Goal: Find specific page/section: Find specific page/section

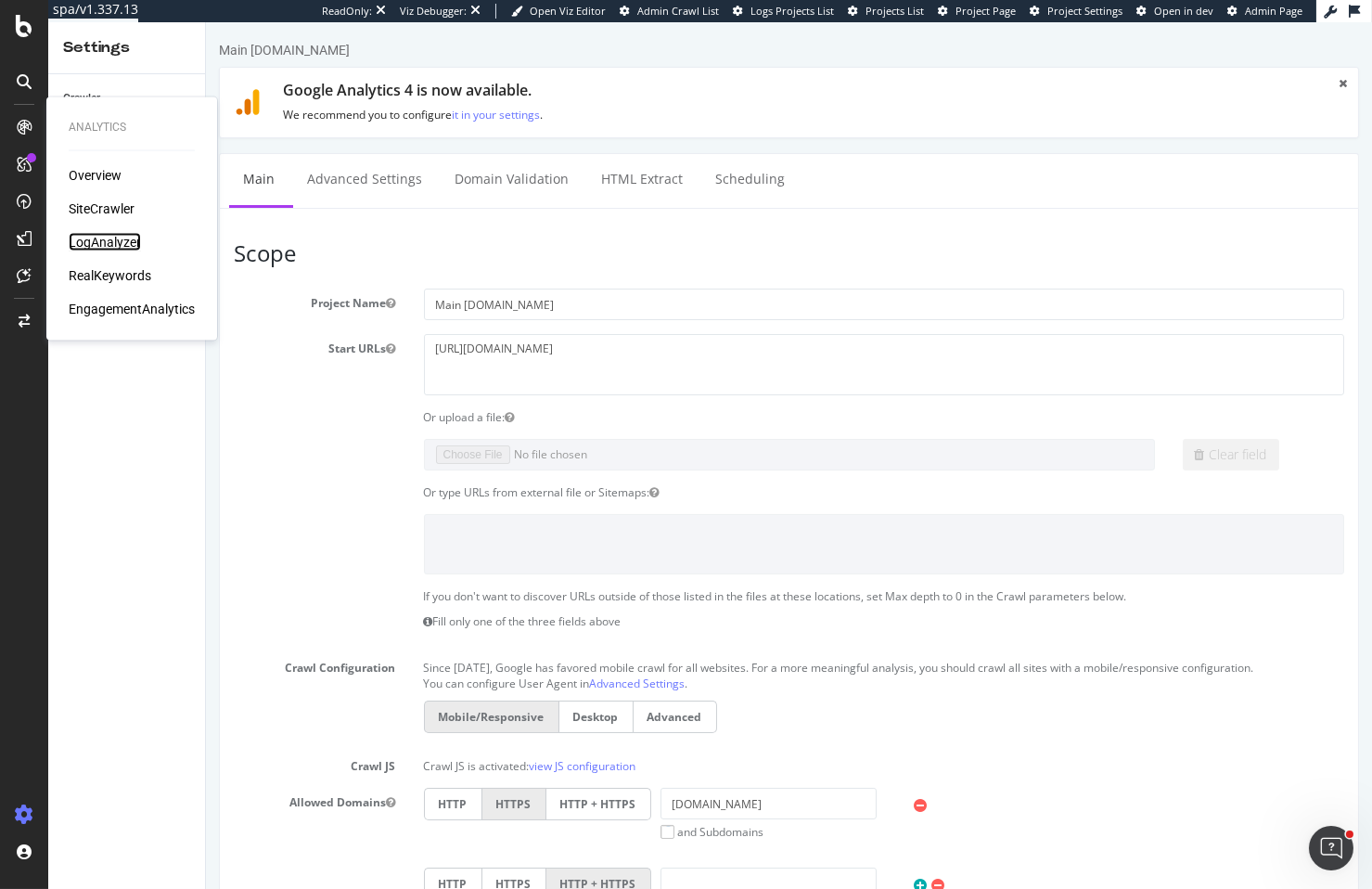
click at [127, 241] on div "LogAnalyzer" at bounding box center [105, 242] width 73 height 18
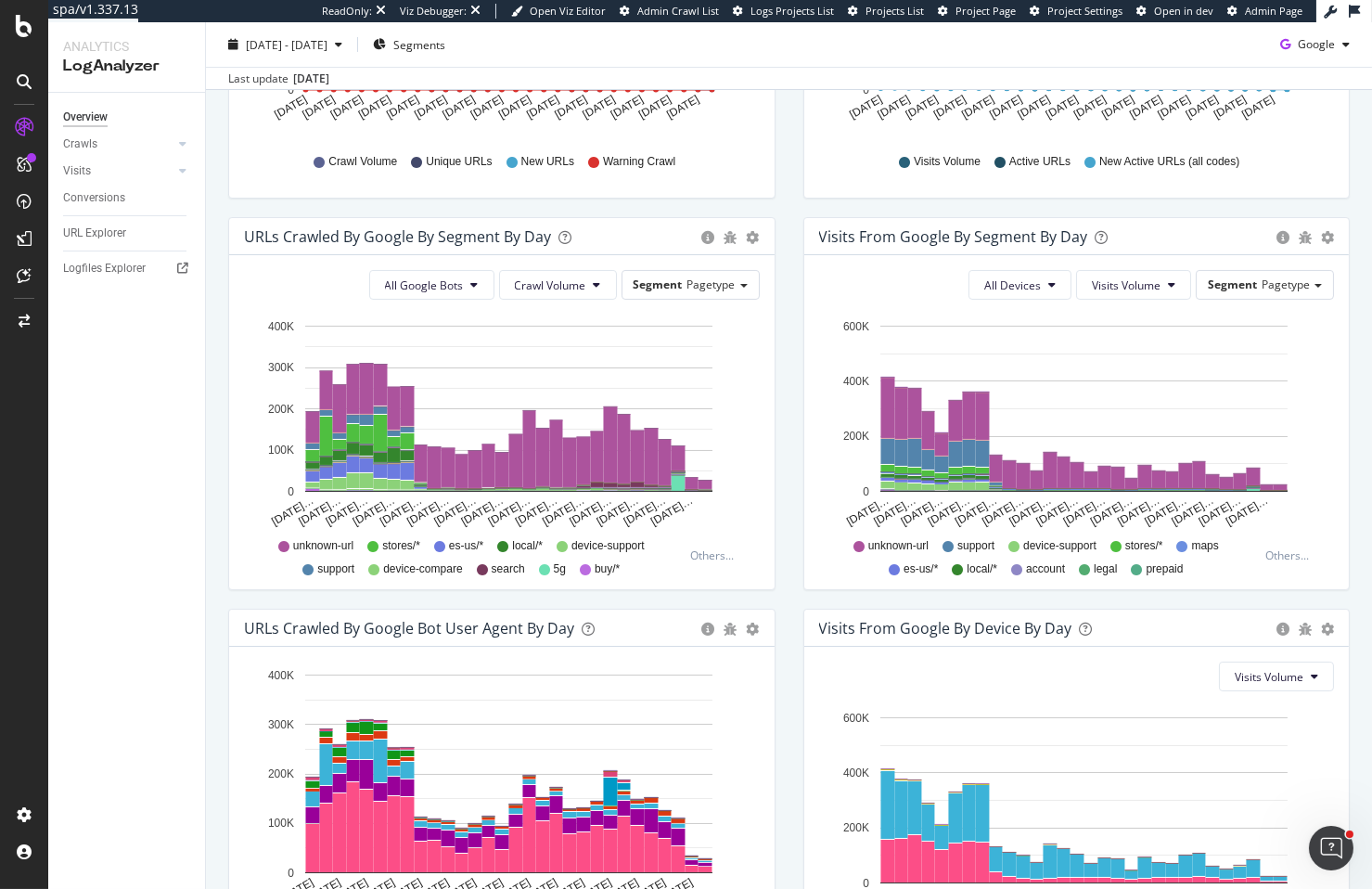
scroll to position [526, 0]
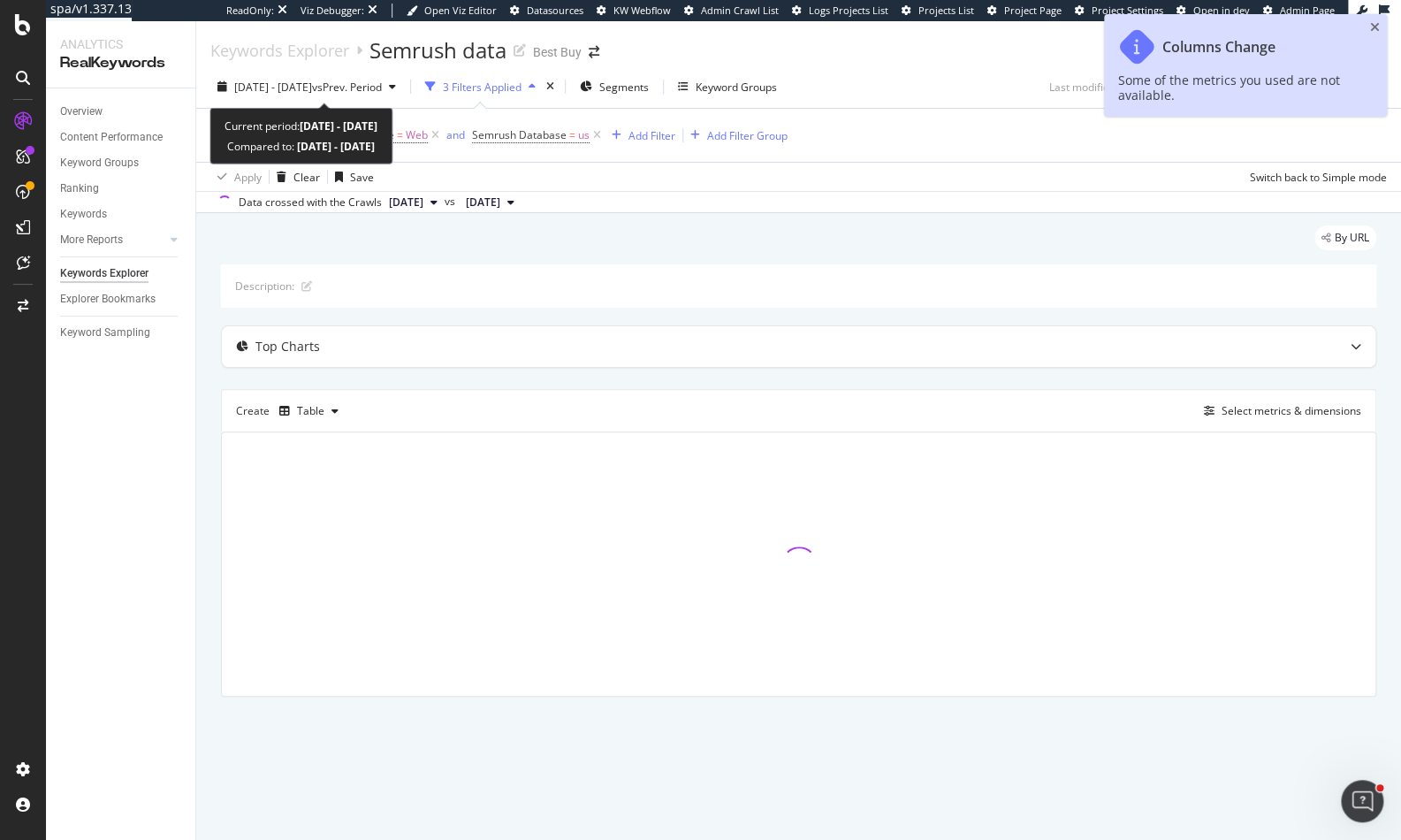
click at [399, 71] on div "[DATE] - [DATE] vs Prev. Period 3 Filters Applied Segments Keyword Groups Last …" at bounding box center [798, 140] width 1205 height 148
click at [382, 87] on span "vs Prev. Period" at bounding box center [347, 87] width 70 height 15
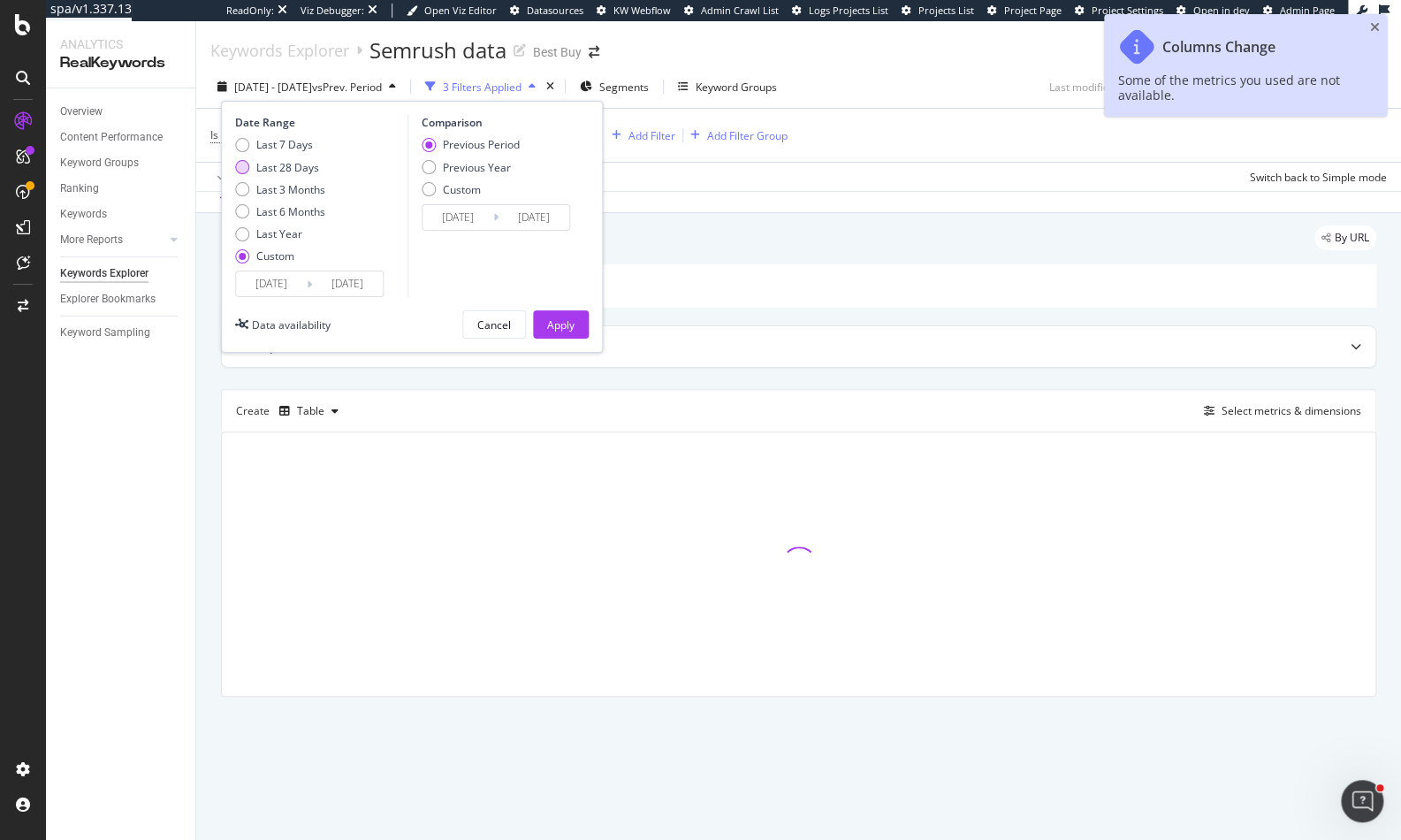
click at [303, 170] on div "Last 28 Days" at bounding box center [287, 167] width 63 height 15
type input "[DATE]"
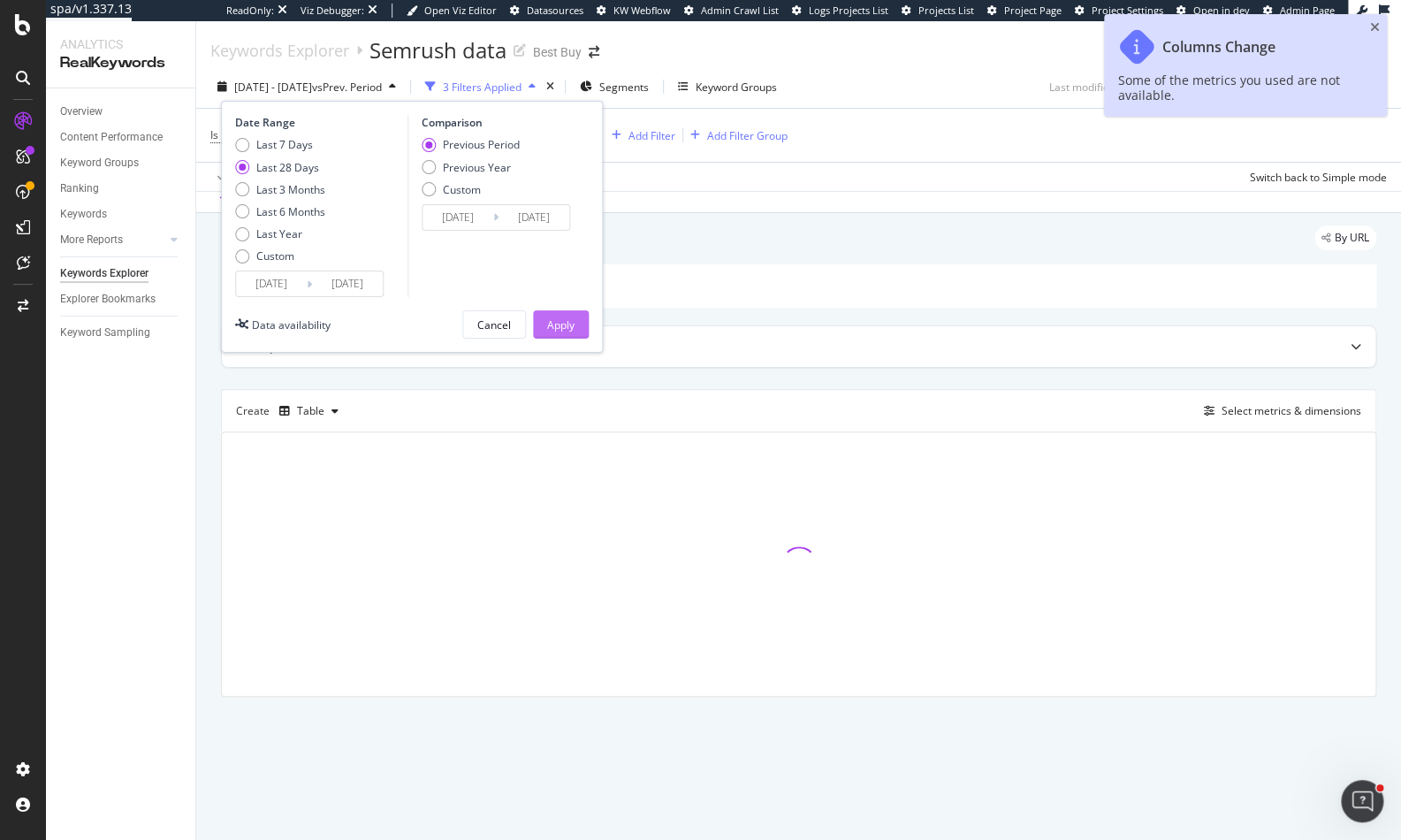
click at [574, 322] on button "Apply" at bounding box center [561, 324] width 55 height 29
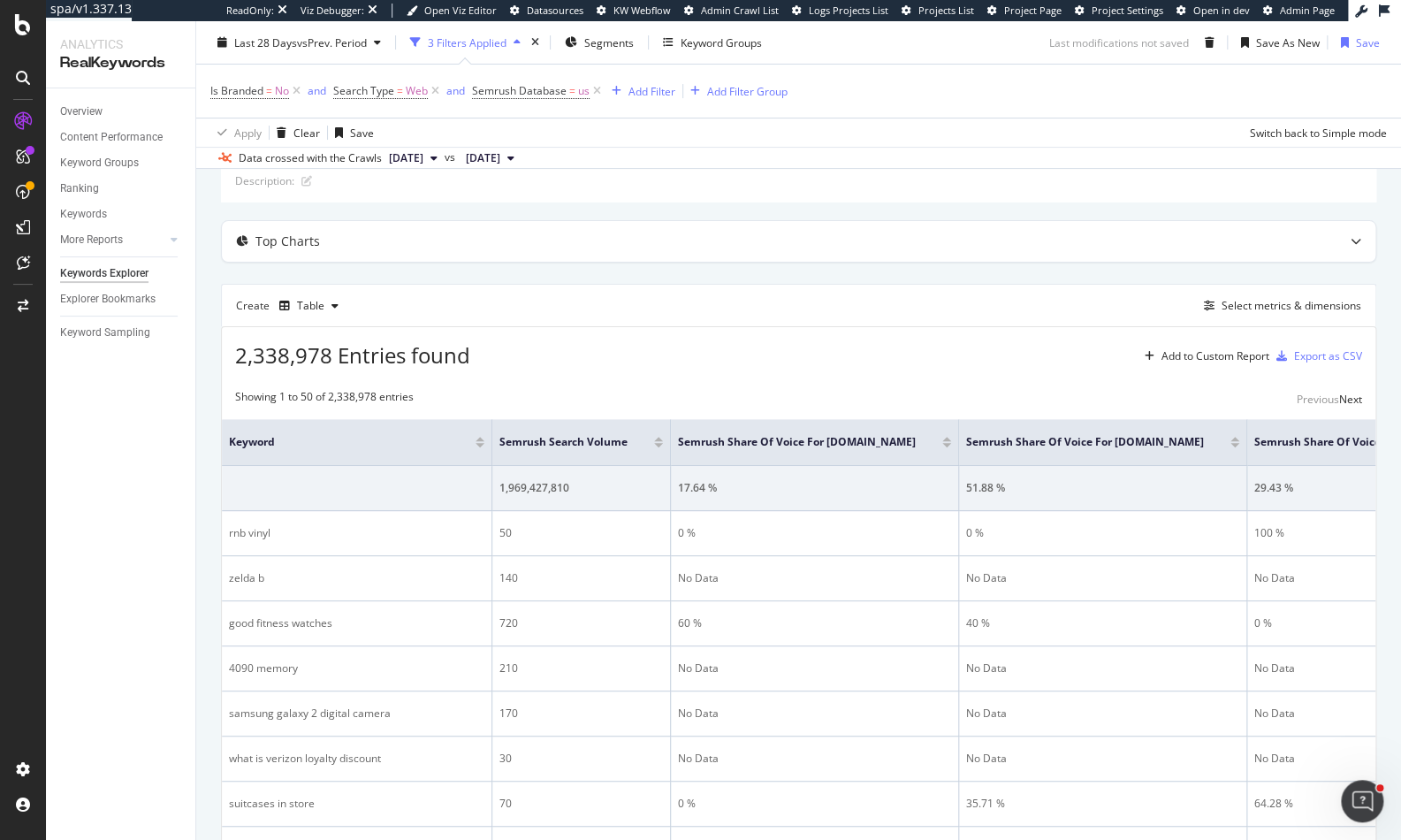
scroll to position [135, 0]
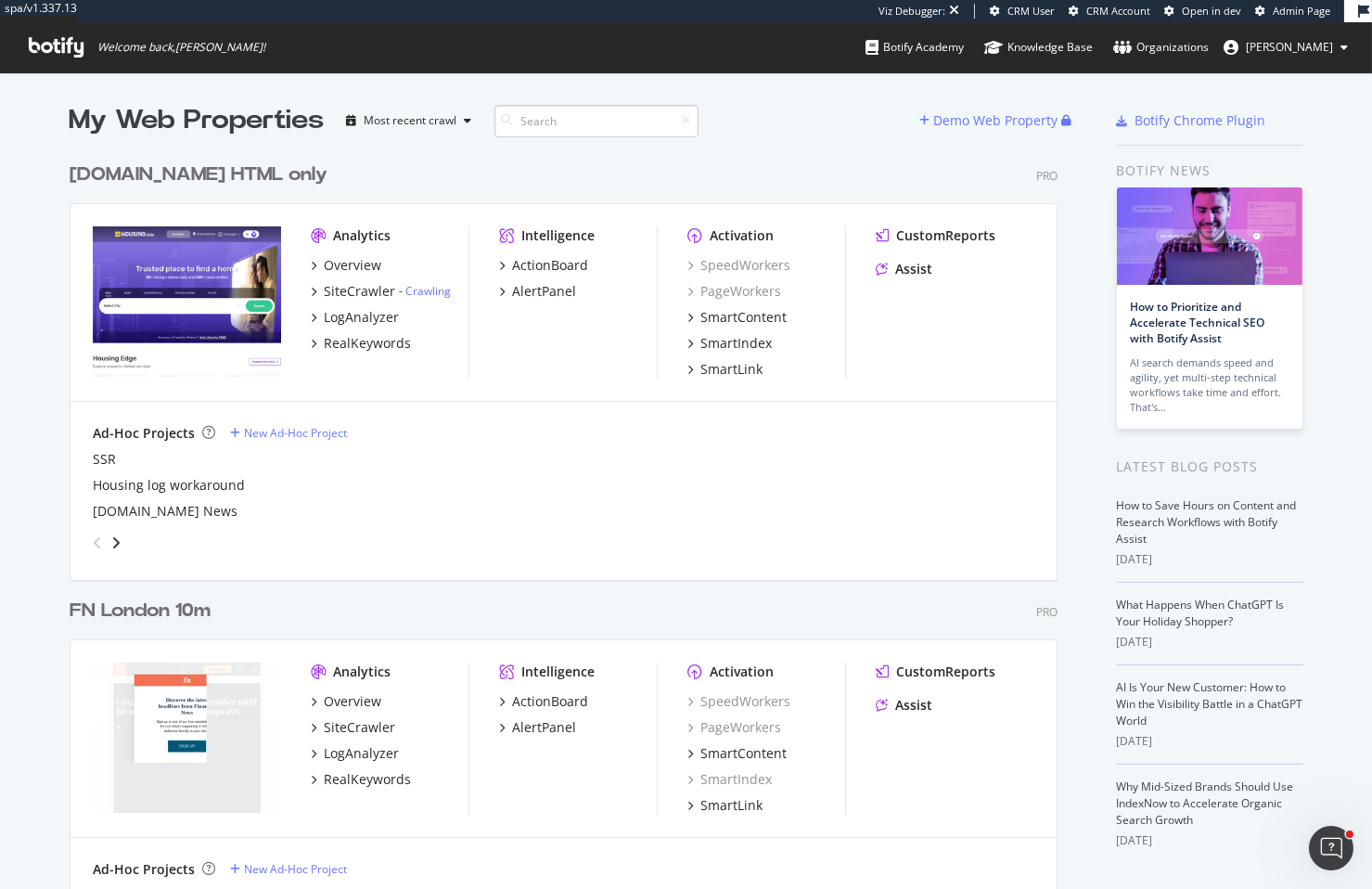
click at [603, 129] on input at bounding box center [597, 120] width 204 height 32
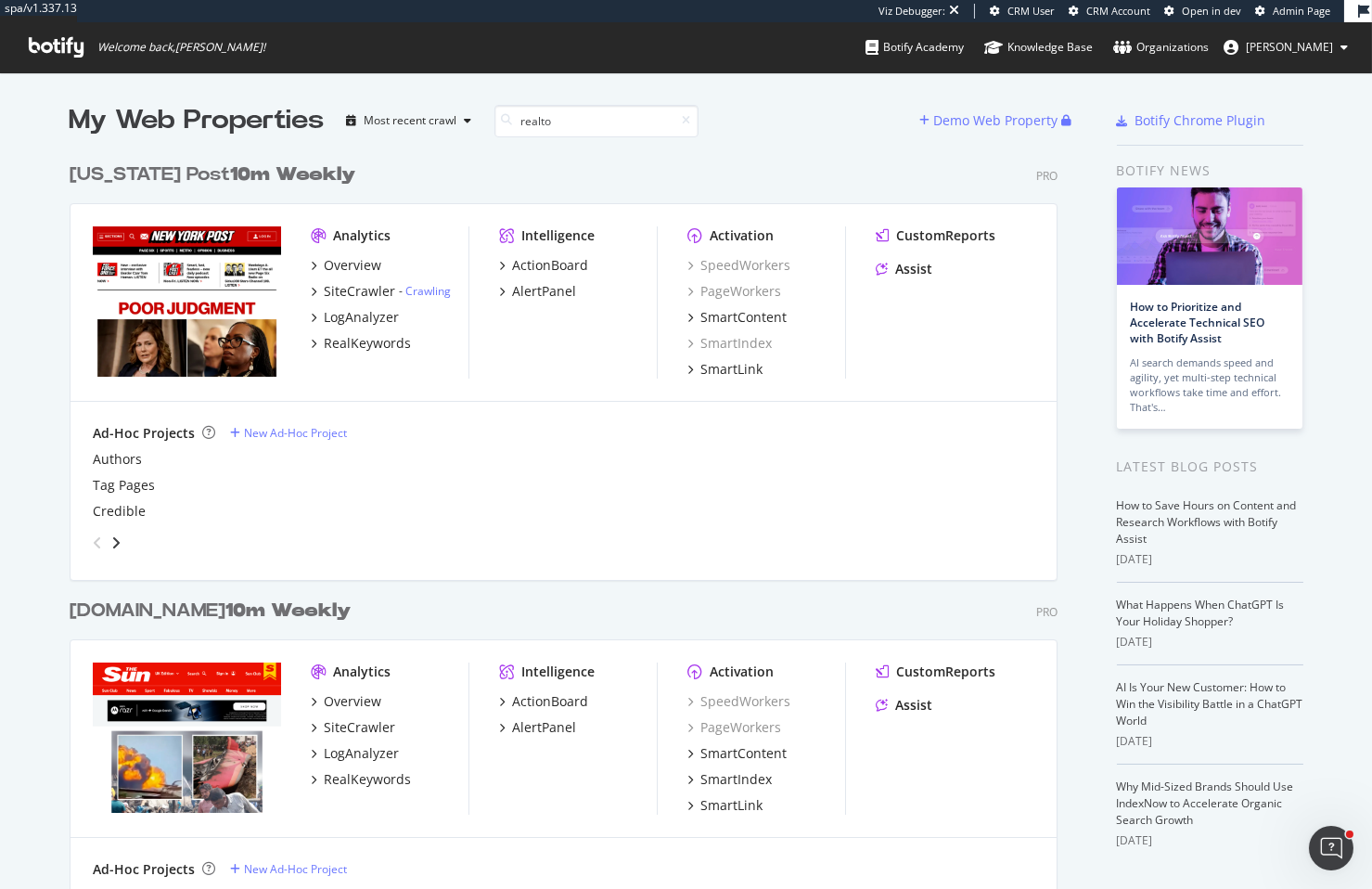
type input "realtor"
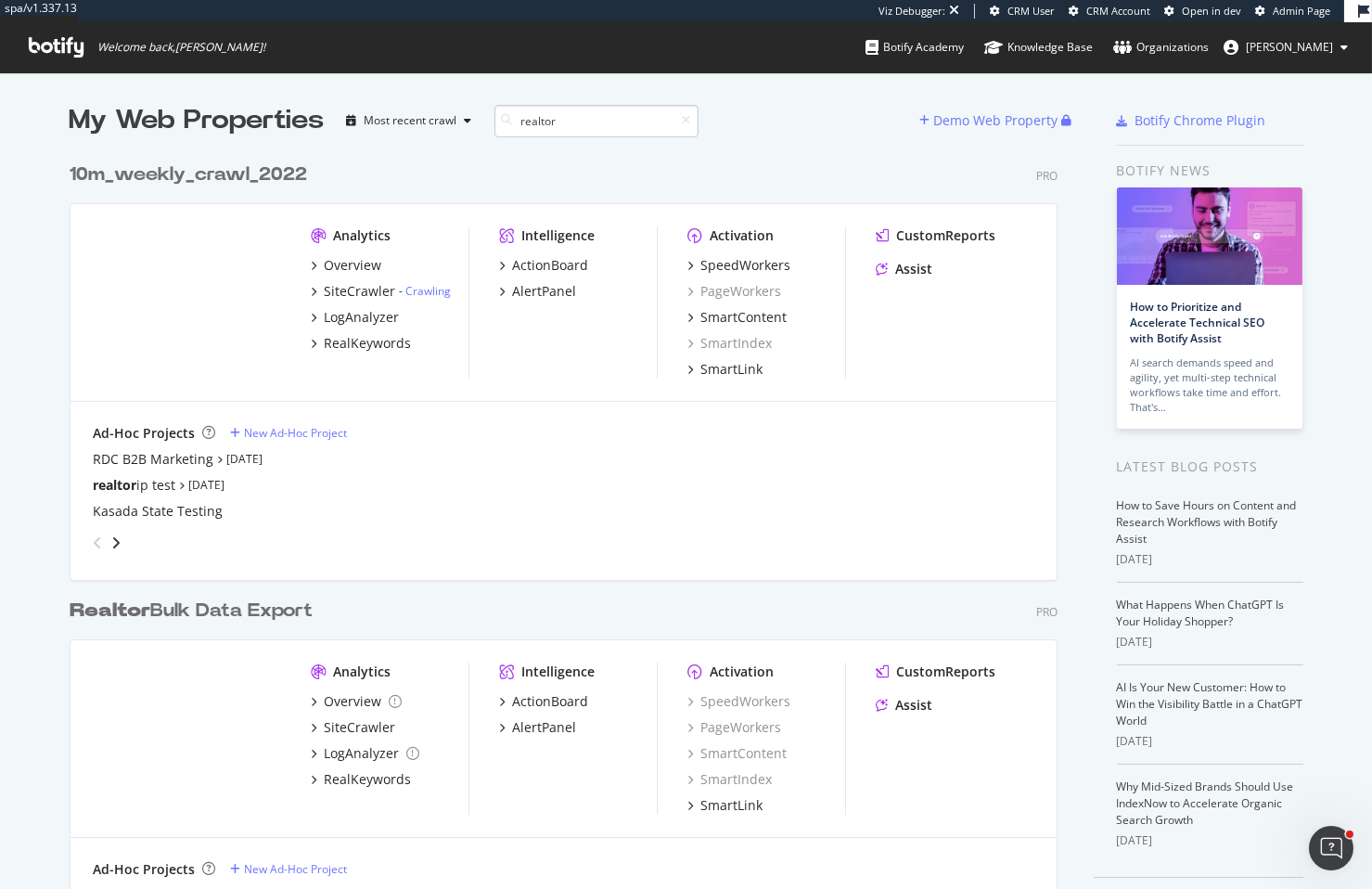
click at [568, 123] on input "realtor" at bounding box center [597, 120] width 204 height 32
click at [568, 122] on input "realtor" at bounding box center [597, 120] width 204 height 32
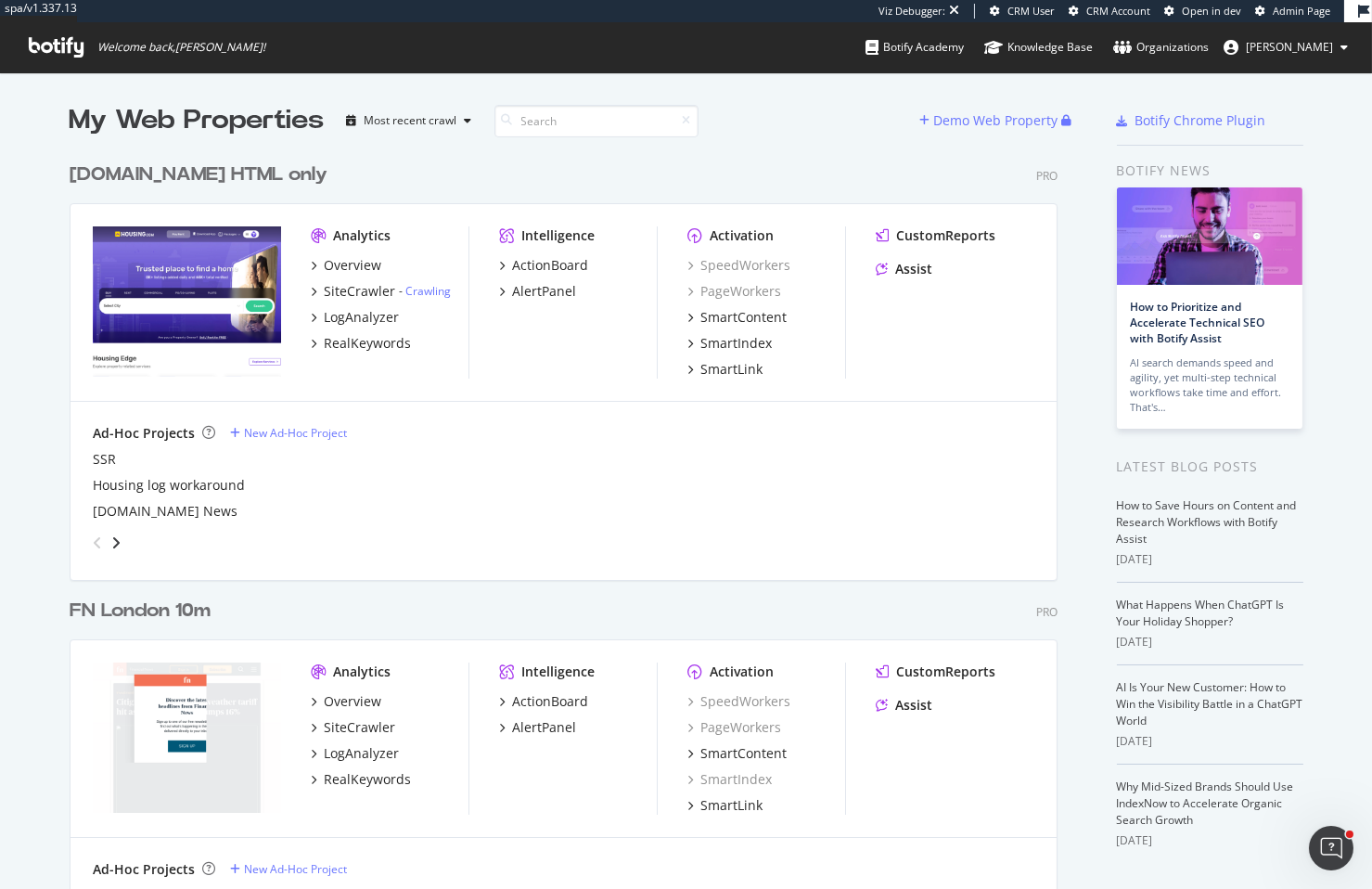
scroll to position [5792, 990]
